Goal: Task Accomplishment & Management: Use online tool/utility

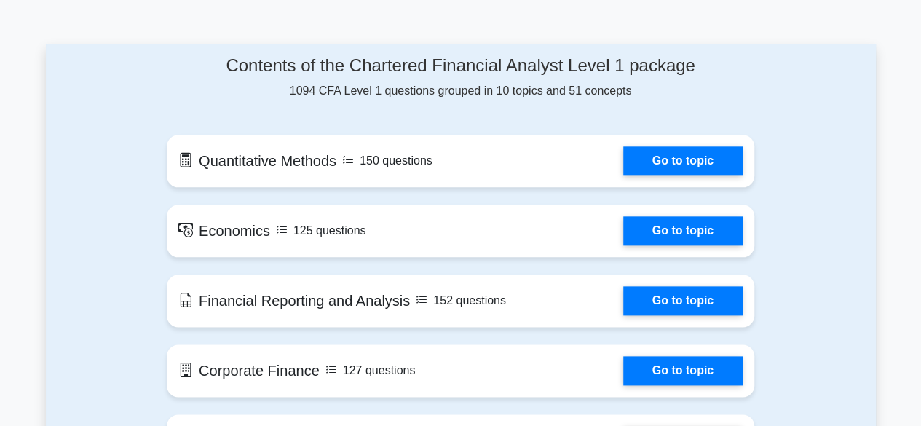
scroll to position [843, 0]
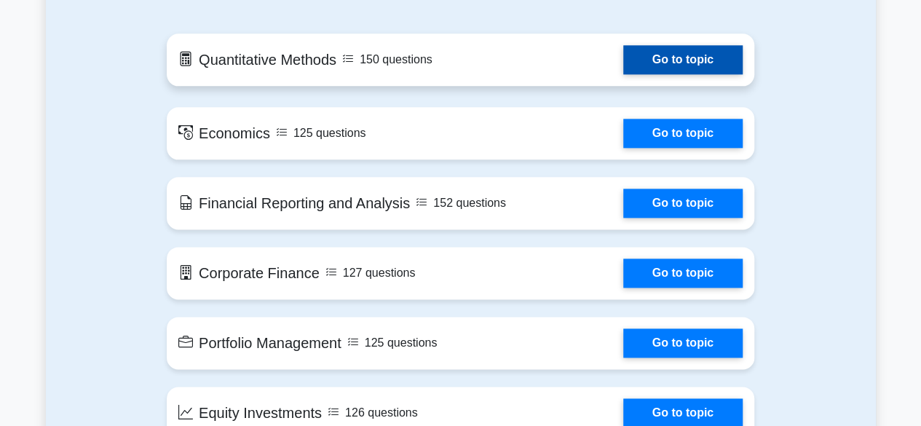
click at [669, 61] on link "Go to topic" at bounding box center [682, 59] width 119 height 29
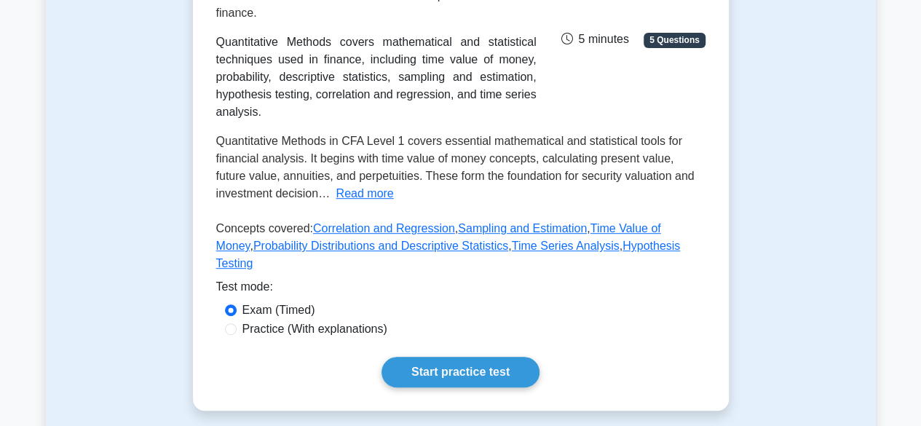
scroll to position [277, 0]
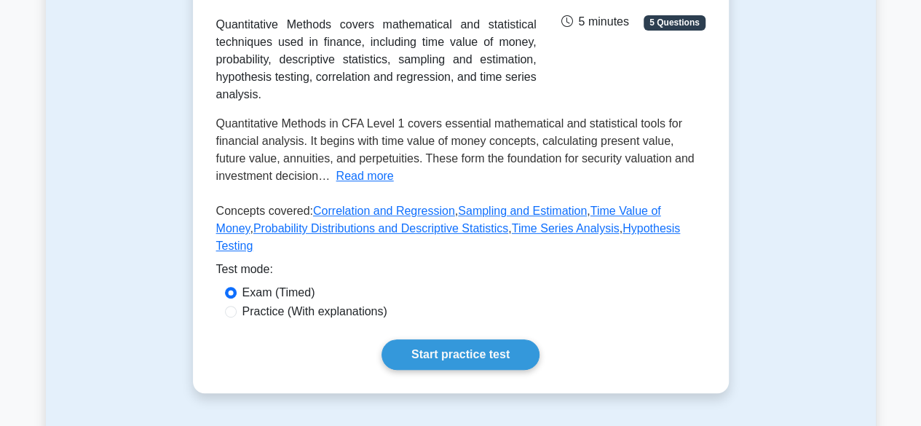
click at [234, 320] on div "Practice (With explanations)" at bounding box center [461, 311] width 472 height 17
click at [227, 318] on input "Practice (With explanations)" at bounding box center [231, 312] width 12 height 12
radio input "true"
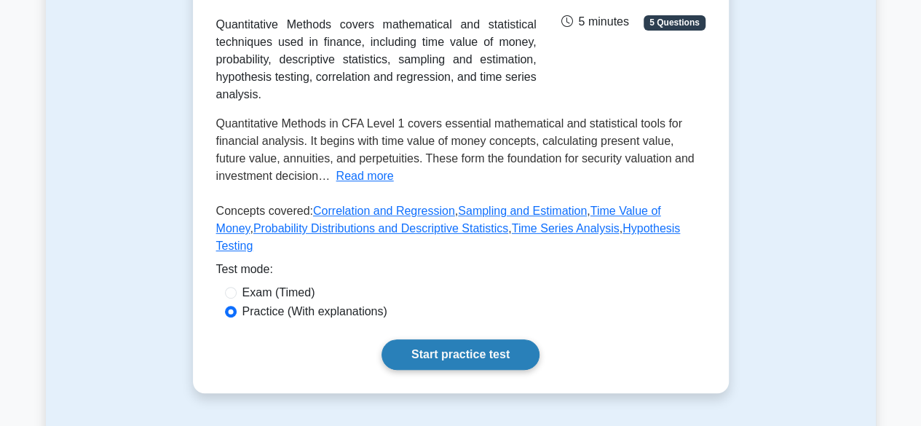
click at [436, 369] on link "Start practice test" at bounding box center [461, 354] width 158 height 31
